Goal: Information Seeking & Learning: Understand process/instructions

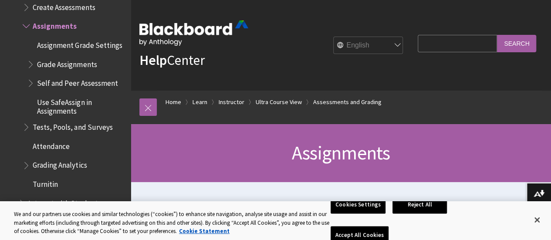
scroll to position [1, 0]
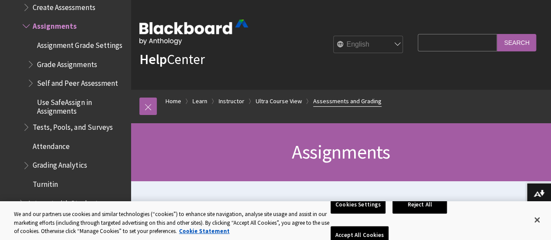
click at [330, 102] on link "Assessments and Grading" at bounding box center [347, 101] width 68 height 11
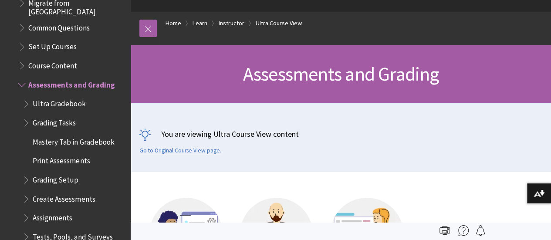
scroll to position [1172, 0]
click at [26, 98] on span "Book outline for Blackboard Learn Help" at bounding box center [27, 103] width 9 height 11
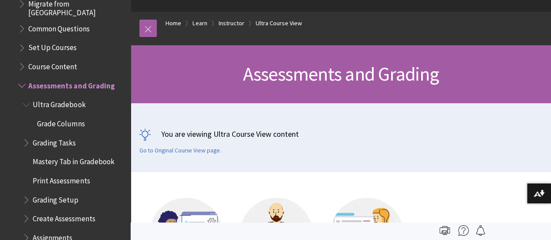
click at [24, 135] on span "Book outline for Blackboard Learn Help" at bounding box center [27, 140] width 9 height 11
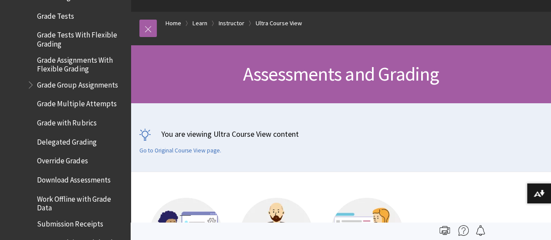
scroll to position [1482, 0]
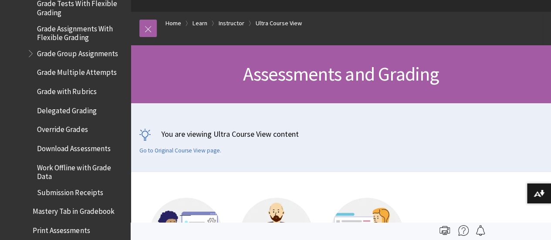
click at [71, 144] on span "Download Assessments" at bounding box center [73, 147] width 73 height 12
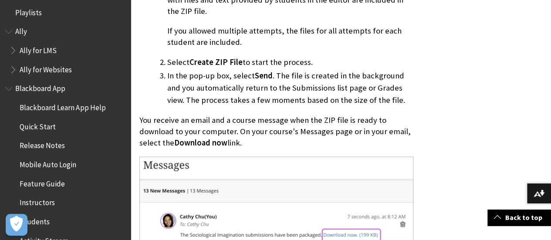
scroll to position [10, 0]
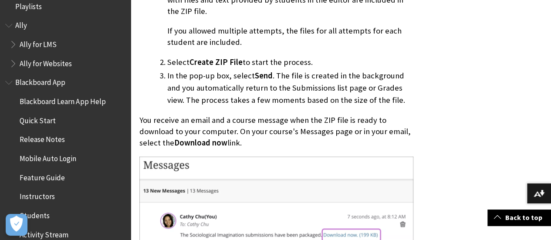
click at [34, 215] on span "Students" at bounding box center [35, 214] width 30 height 12
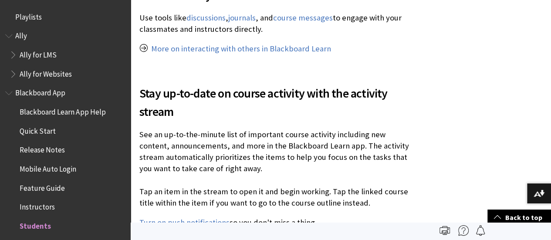
click at [44, 134] on span "Quick Start" at bounding box center [38, 130] width 36 height 12
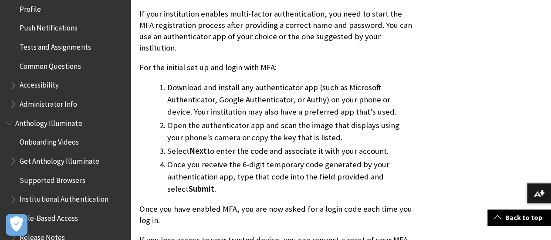
scroll to position [540, 0]
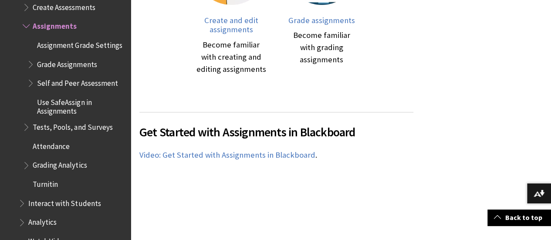
scroll to position [431, 0]
